Goal: Entertainment & Leisure: Consume media (video, audio)

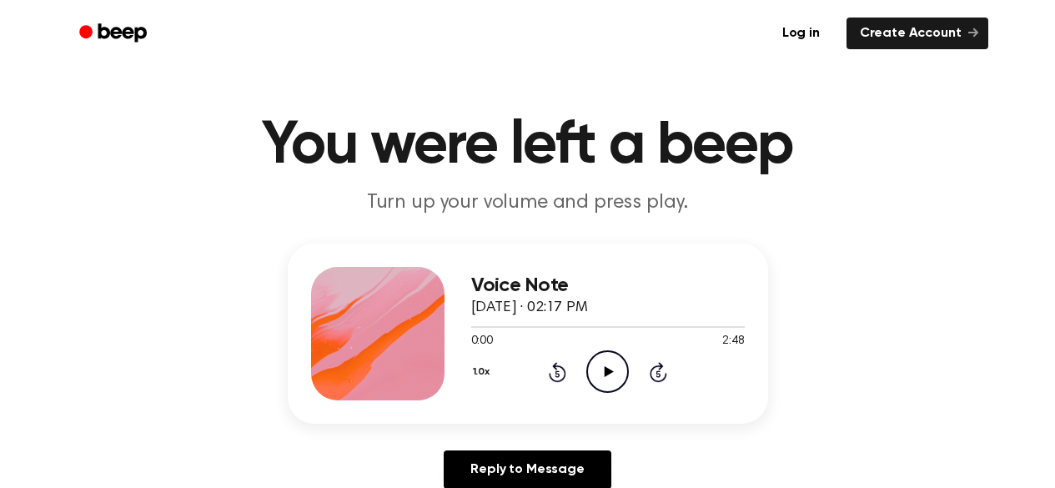
scroll to position [109, 0]
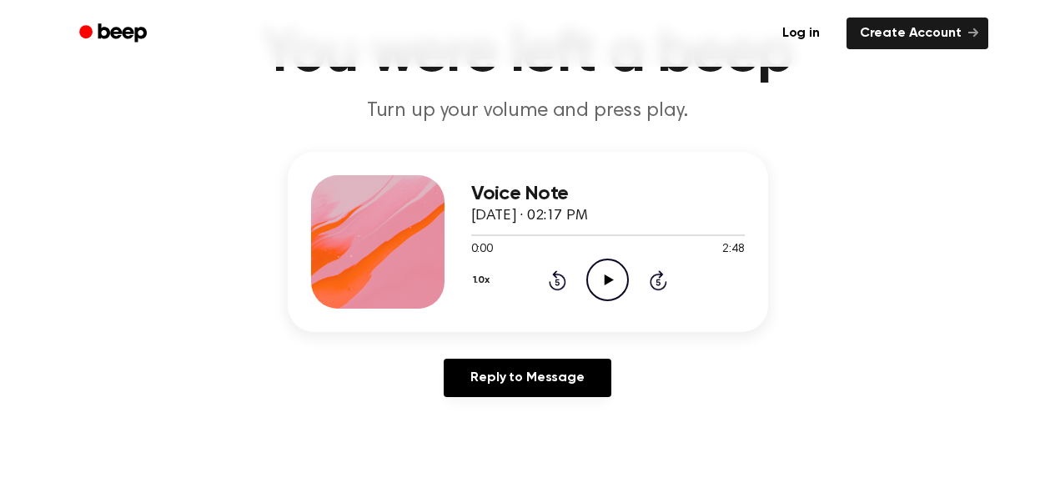
click at [605, 279] on icon at bounding box center [609, 279] width 9 height 11
click at [605, 286] on icon "Pause Audio" at bounding box center [607, 279] width 43 height 43
click at [612, 281] on icon "Play Audio" at bounding box center [607, 279] width 43 height 43
click at [745, 392] on div "Reply to Message" at bounding box center [528, 385] width 480 height 52
click at [570, 285] on div "1.0x Rewind 5 seconds Pause Audio Skip 5 seconds" at bounding box center [607, 279] width 273 height 43
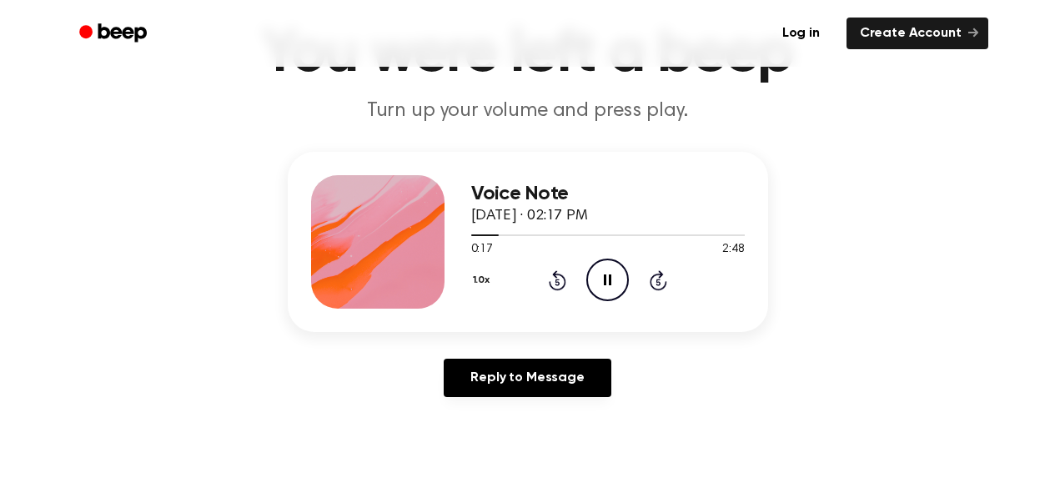
click at [541, 279] on div "1.0x Rewind 5 seconds Pause Audio Skip 5 seconds" at bounding box center [607, 279] width 273 height 43
click at [550, 287] on icon "Rewind 5 seconds" at bounding box center [557, 280] width 18 height 22
click at [550, 286] on icon "Rewind 5 seconds" at bounding box center [557, 280] width 18 height 22
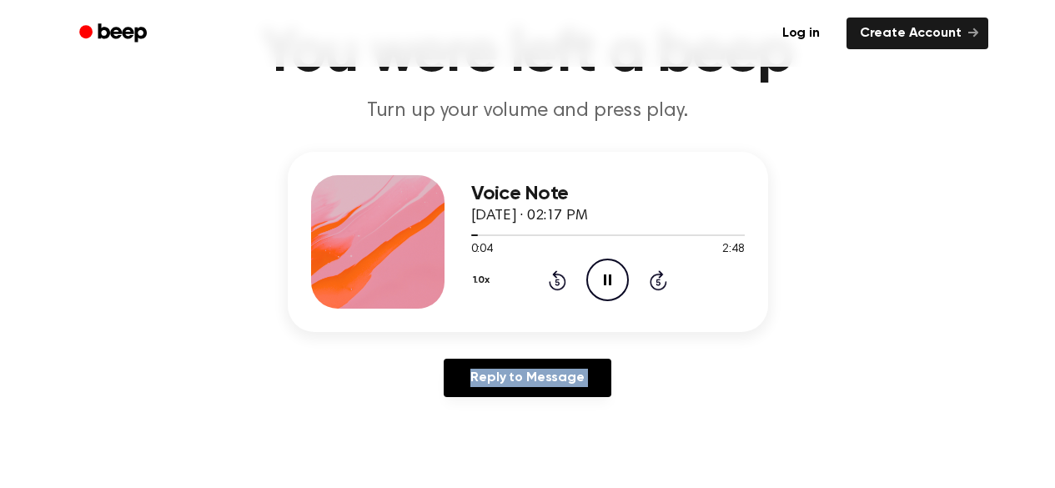
click at [550, 286] on icon "Rewind 5 seconds" at bounding box center [557, 280] width 18 height 22
click at [868, 303] on div "Voice Note October 11, 2025 · 02:17 PM 0:01 2:48 Your browser does not support …" at bounding box center [527, 281] width 1015 height 258
click at [551, 279] on icon "Rewind 5 seconds" at bounding box center [557, 280] width 18 height 22
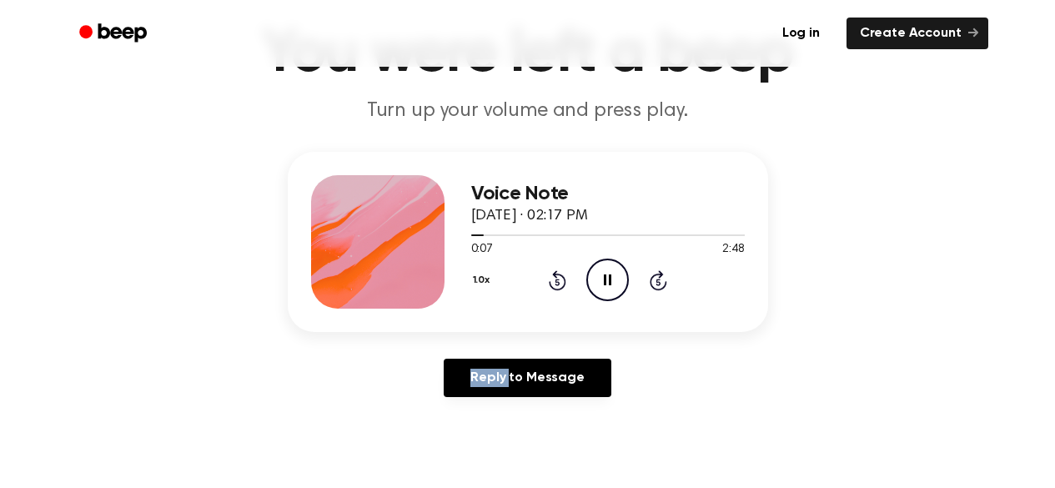
click at [551, 279] on icon "Rewind 5 seconds" at bounding box center [557, 280] width 18 height 22
click at [628, 270] on icon "Pause Audio" at bounding box center [607, 279] width 43 height 43
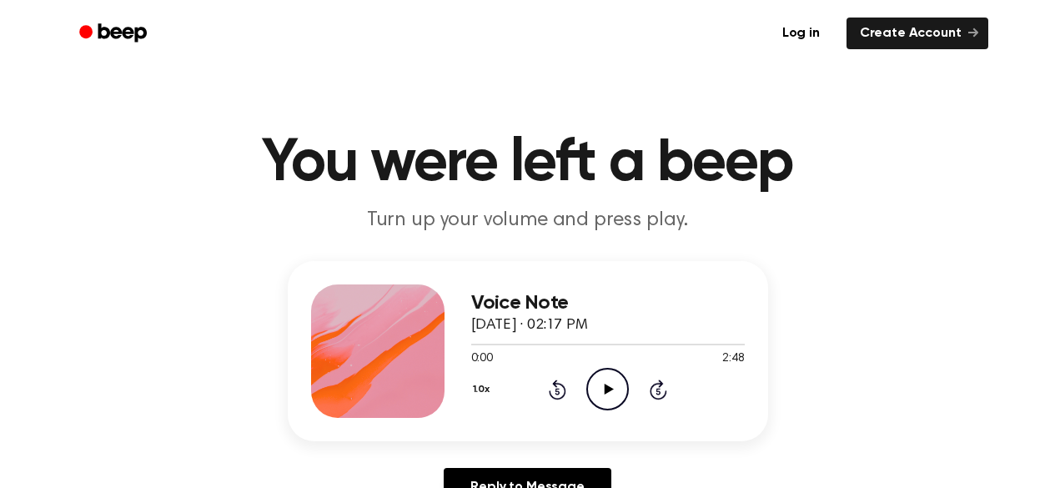
click at [616, 381] on icon "Play Audio" at bounding box center [607, 389] width 43 height 43
click at [93, 335] on div "Voice Note October 11, 2025 · 02:17 PM 0:13 2:48 Your browser does not support …" at bounding box center [527, 390] width 1015 height 258
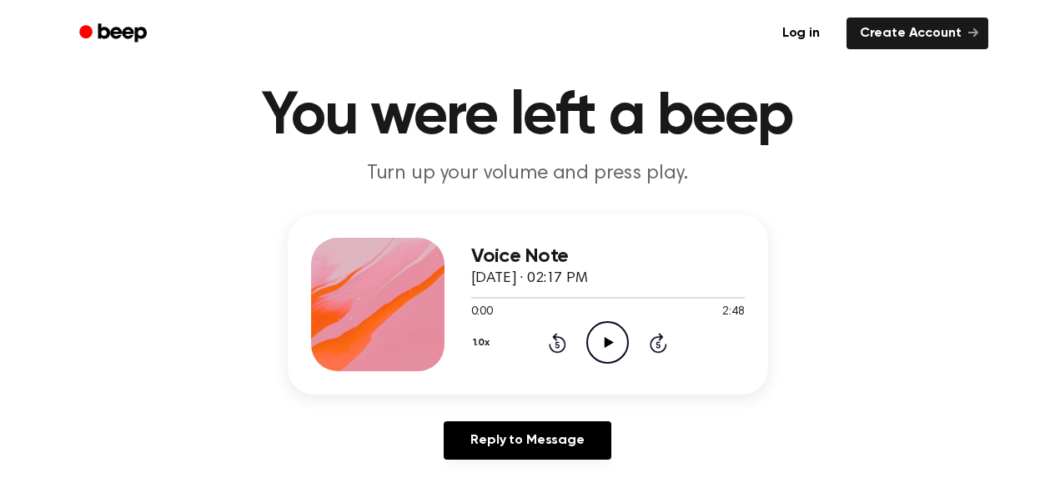
scroll to position [49, 0]
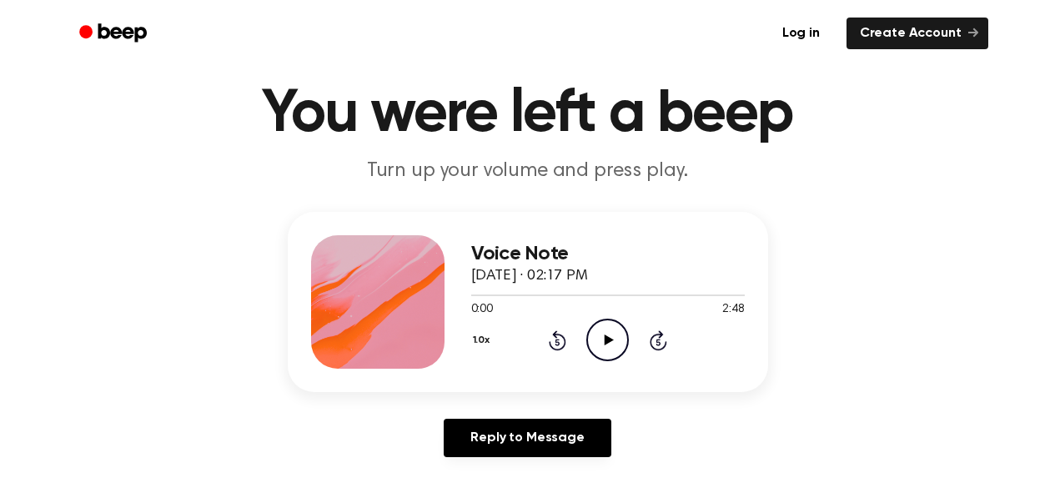
click at [596, 334] on icon "Play Audio" at bounding box center [607, 340] width 43 height 43
click at [631, 105] on h1 "You were left a beep" at bounding box center [528, 114] width 854 height 60
